Goal: Transaction & Acquisition: Purchase product/service

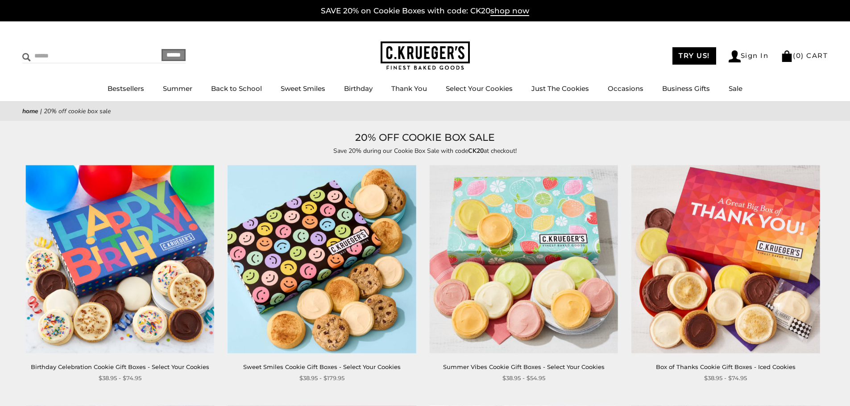
click at [58, 54] on input "Search" at bounding box center [75, 56] width 106 height 14
type input "****"
click at [161, 49] on input "******" at bounding box center [173, 55] width 24 height 12
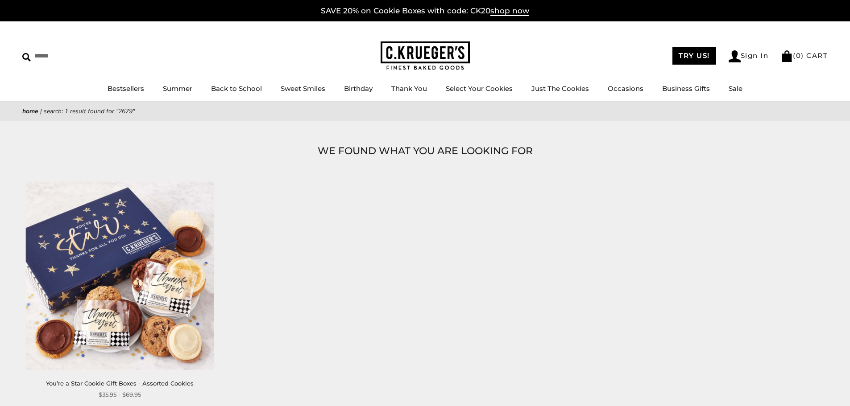
click at [154, 244] on img at bounding box center [120, 276] width 188 height 188
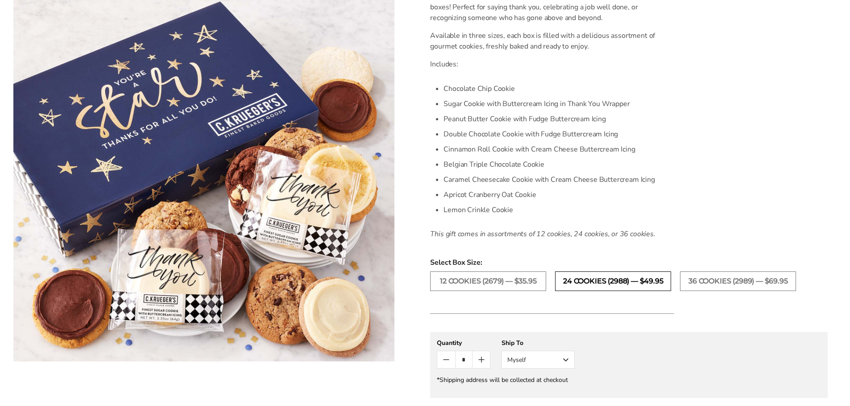
click at [607, 282] on label "24 COOKIES (2988) — $49.95" at bounding box center [613, 282] width 116 height 20
click at [735, 285] on label "36 COOKIES (2989) — $69.95" at bounding box center [738, 282] width 116 height 20
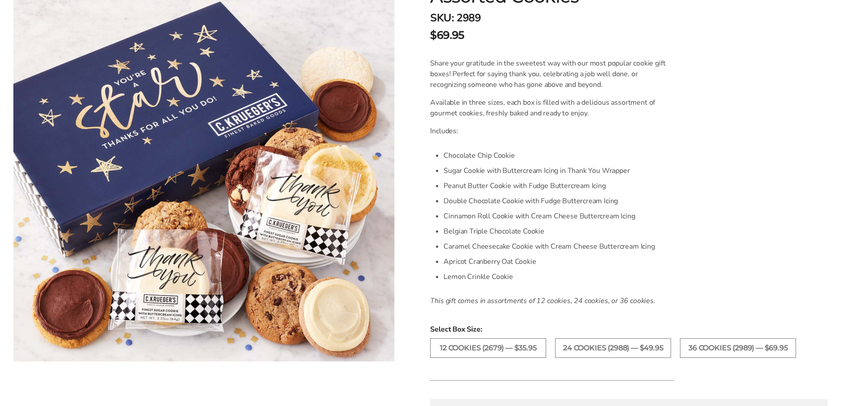
scroll to position [268, 0]
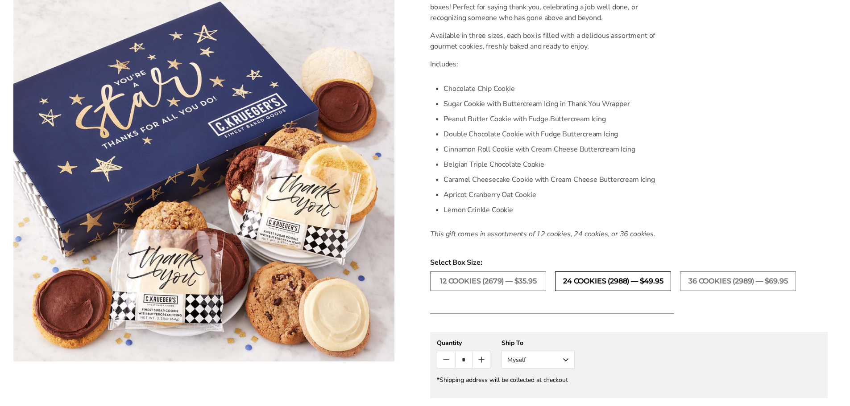
drag, startPoint x: 640, startPoint y: 277, endPoint x: 646, endPoint y: 281, distance: 7.2
click at [640, 277] on label "24 COOKIES (2988) — $49.95" at bounding box center [613, 282] width 116 height 20
click at [738, 287] on label "36 COOKIES (2989) — $69.95" at bounding box center [738, 282] width 116 height 20
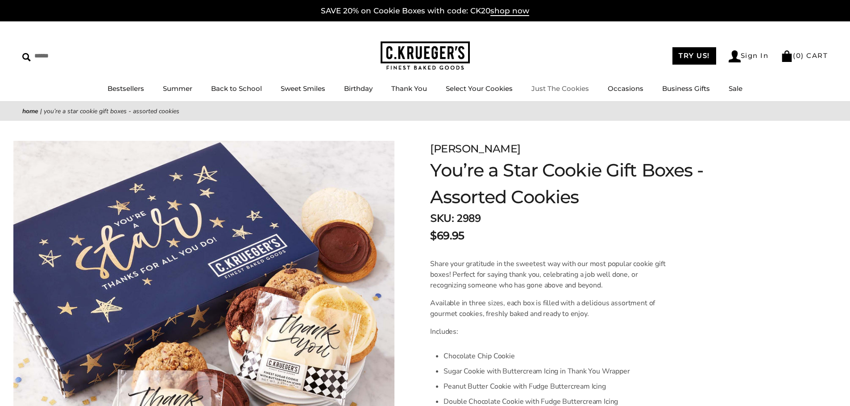
click at [420, 63] on img at bounding box center [424, 55] width 89 height 29
